Goal: Information Seeking & Learning: Learn about a topic

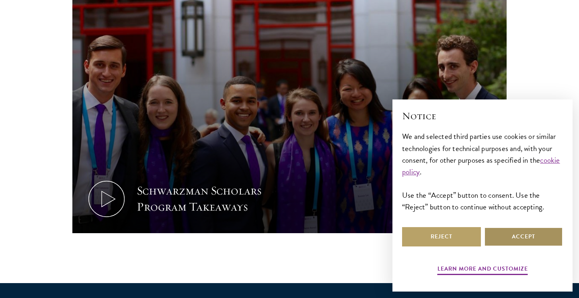
click at [518, 239] on button "Accept" at bounding box center [523, 236] width 79 height 19
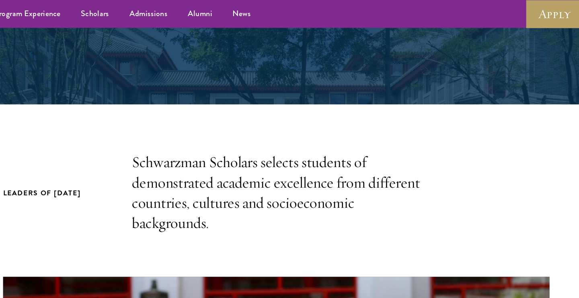
scroll to position [145, 0]
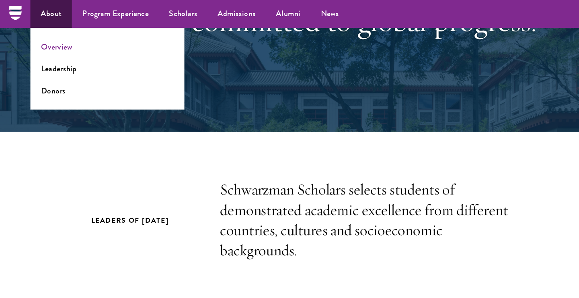
click at [40, 38] on link "Overview" at bounding box center [45, 37] width 25 height 9
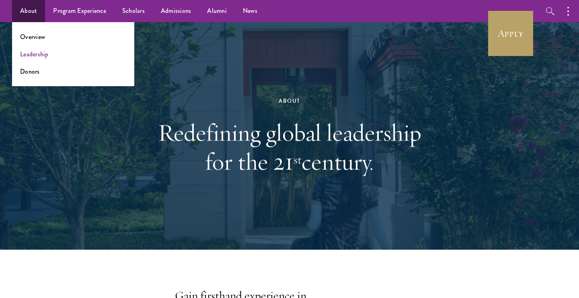
click at [27, 56] on link "Leadership" at bounding box center [34, 53] width 29 height 9
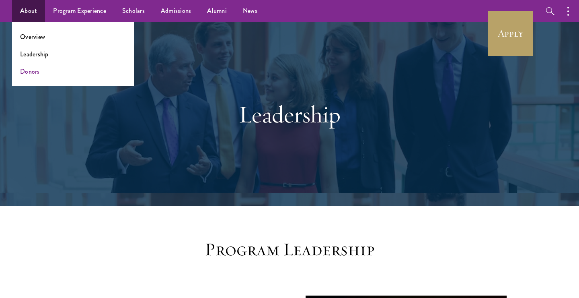
click at [32, 71] on link "Donors" at bounding box center [30, 71] width 20 height 9
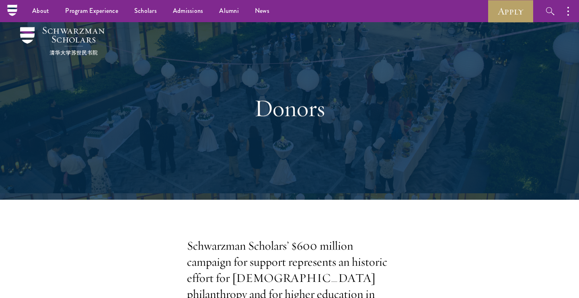
scroll to position [1, 0]
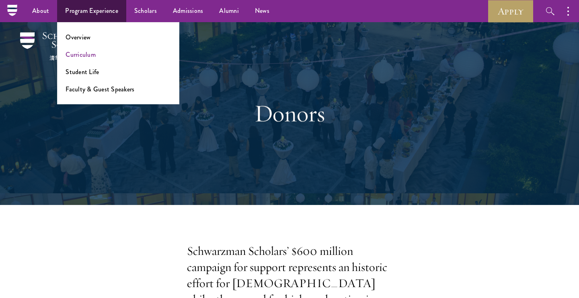
click at [79, 52] on link "Curriculum" at bounding box center [81, 54] width 30 height 9
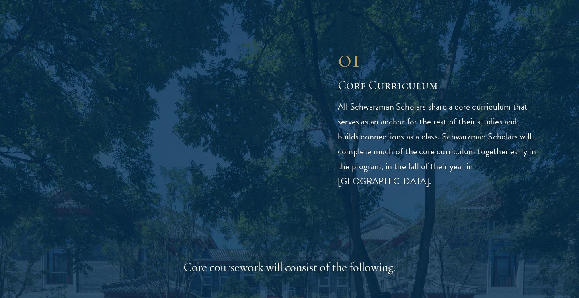
scroll to position [1053, 0]
